Goal: Contribute content: Add original content to the website for others to see

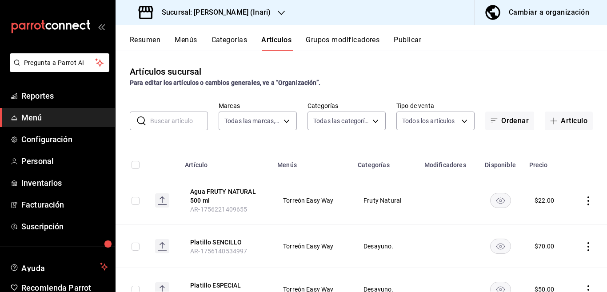
scroll to position [44, 0]
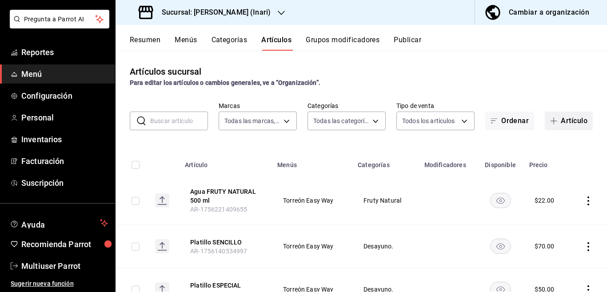
click at [565, 120] on button "Artículo" at bounding box center [569, 121] width 48 height 19
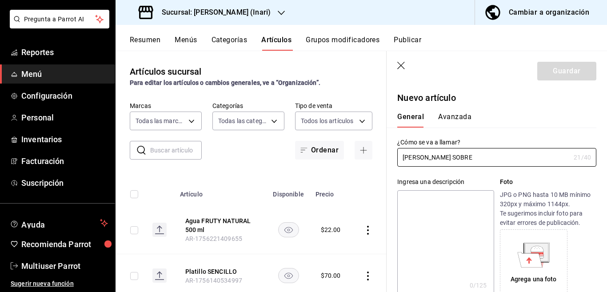
type input "[PERSON_NAME] SOBRE"
click at [451, 197] on textarea at bounding box center [445, 243] width 96 height 107
paste textarea "[PERSON_NAME] SOBRE"
type textarea "[PERSON_NAME] SOBRE"
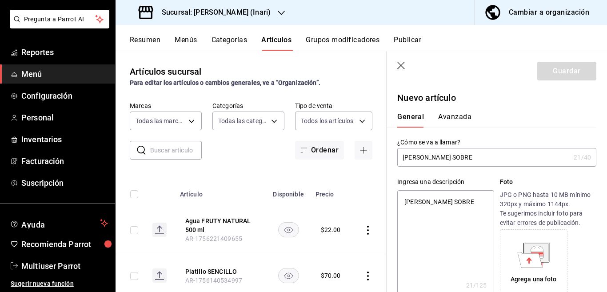
type textarea "x"
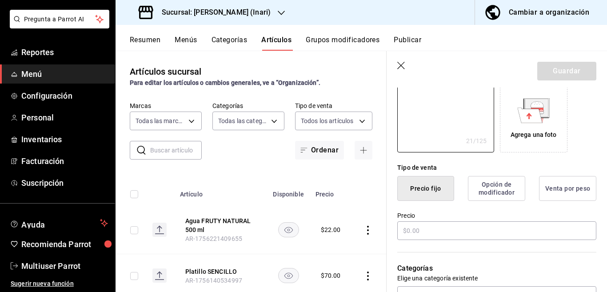
scroll to position [144, 0]
type textarea "[PERSON_NAME] SOBRE"
type textarea "x"
click at [444, 226] on input "text" at bounding box center [496, 230] width 199 height 19
type input "$1.00"
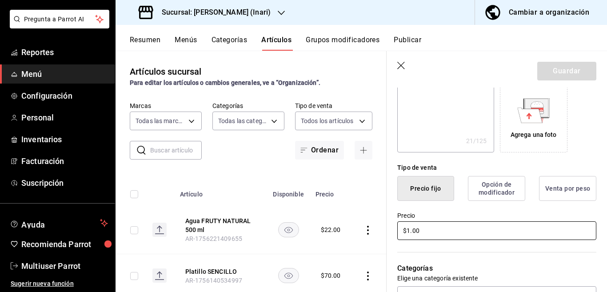
type textarea "x"
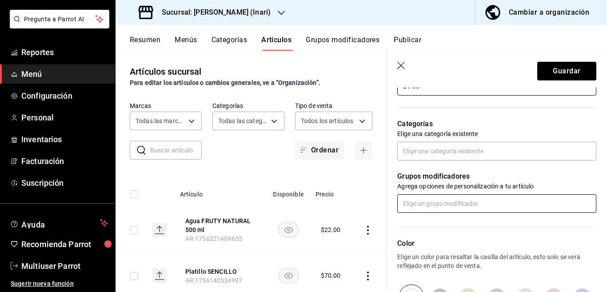
type input "$1.00"
click at [444, 203] on input "text" at bounding box center [496, 203] width 199 height 19
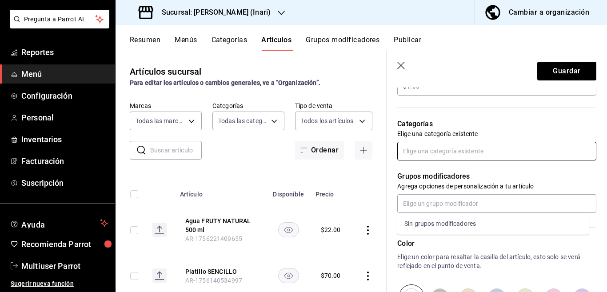
click at [442, 152] on input "text" at bounding box center [496, 151] width 199 height 19
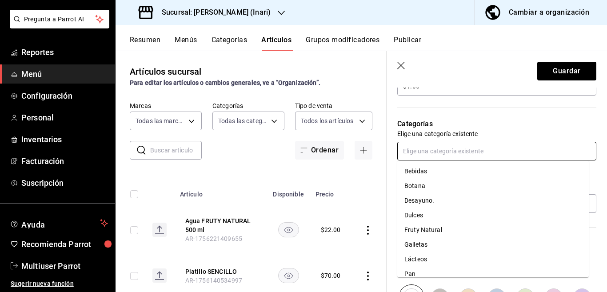
click at [416, 185] on li "Botana" at bounding box center [492, 186] width 191 height 15
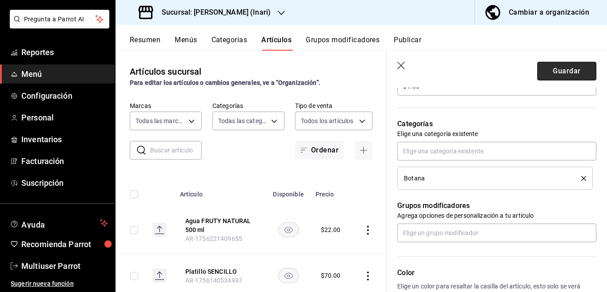
click at [550, 73] on button "Guardar" at bounding box center [566, 71] width 59 height 19
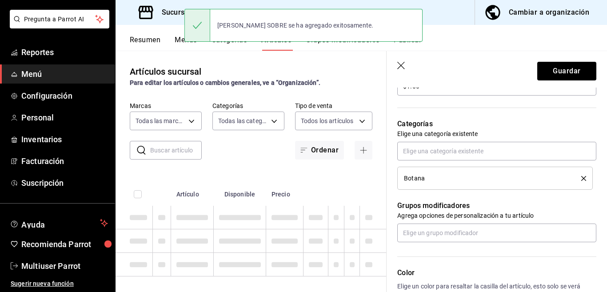
type textarea "x"
